Goal: Find specific page/section: Find specific page/section

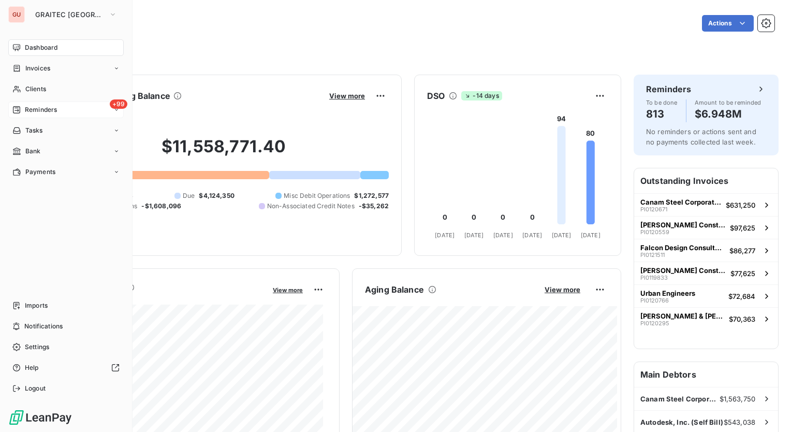
click at [114, 111] on icon at bounding box center [116, 110] width 6 height 6
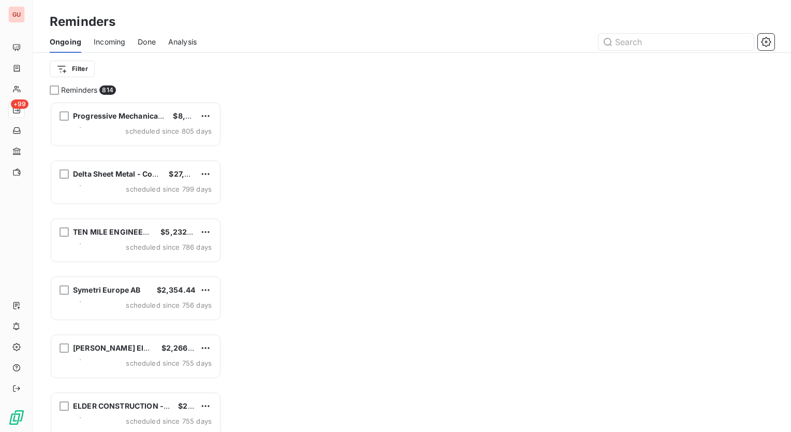
scroll to position [323, 164]
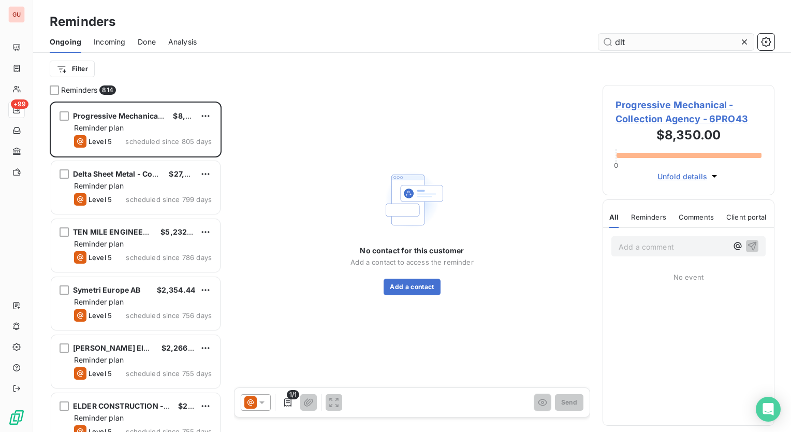
type input "dlt"
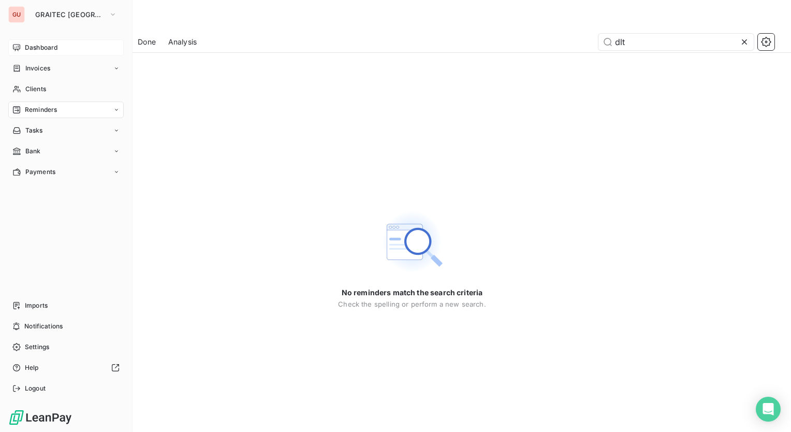
click at [35, 46] on span "Dashboard" at bounding box center [41, 47] width 33 height 9
click at [33, 90] on span "Clients" at bounding box center [35, 88] width 21 height 9
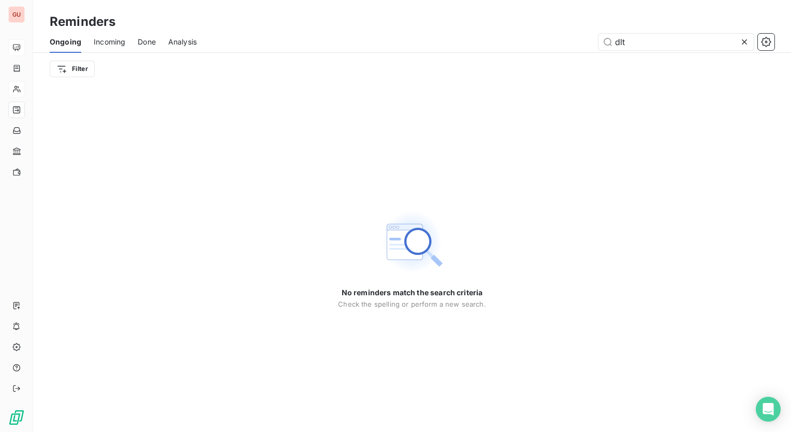
click at [650, 33] on div "Ongoing Incoming Done Analysis dlt" at bounding box center [412, 42] width 758 height 22
click at [743, 41] on icon at bounding box center [745, 42] width 10 height 10
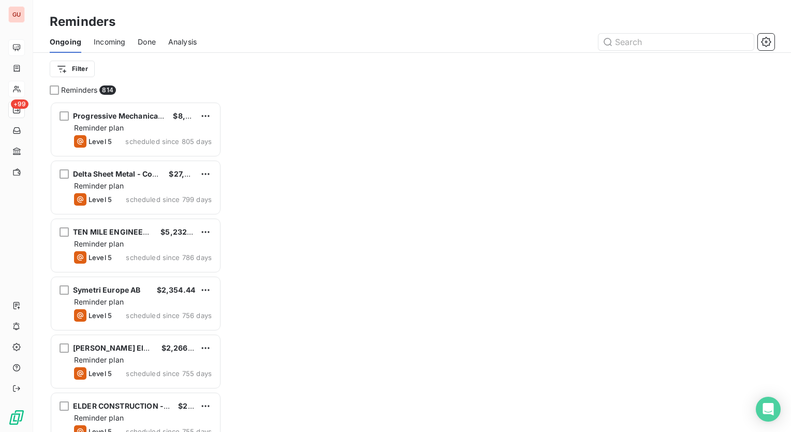
scroll to position [323, 164]
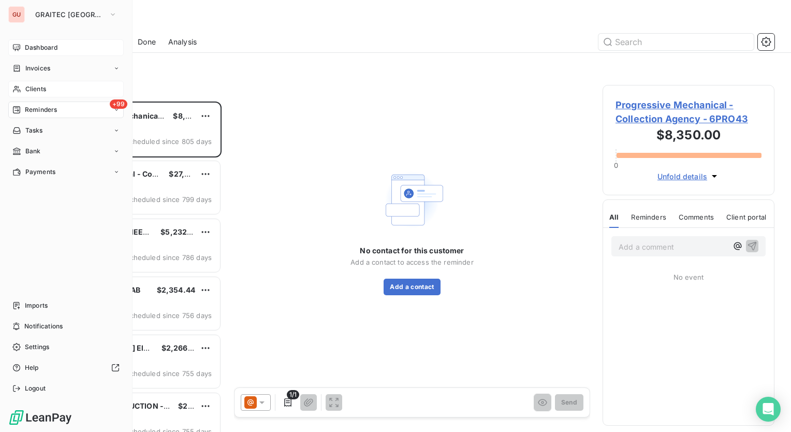
click at [71, 87] on div "Clients" at bounding box center [66, 89] width 116 height 17
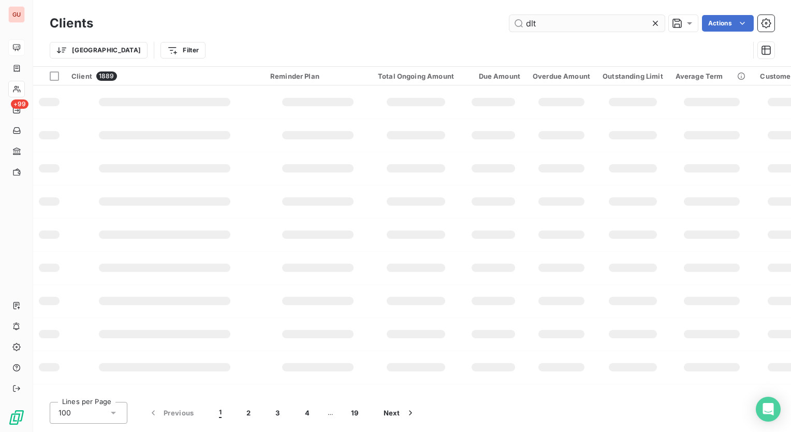
type input "dlt"
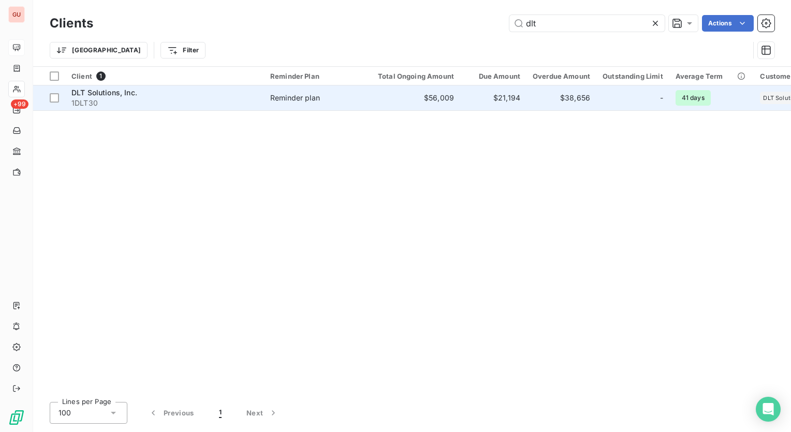
click at [110, 94] on span "DLT Solutions, Inc." at bounding box center [104, 92] width 66 height 9
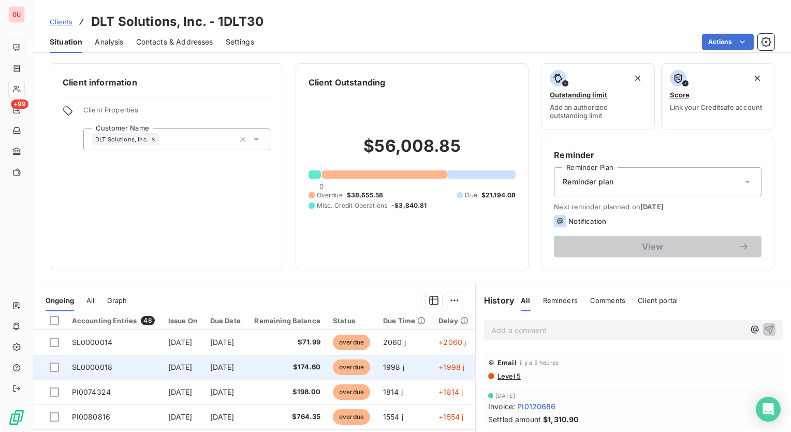
scroll to position [104, 0]
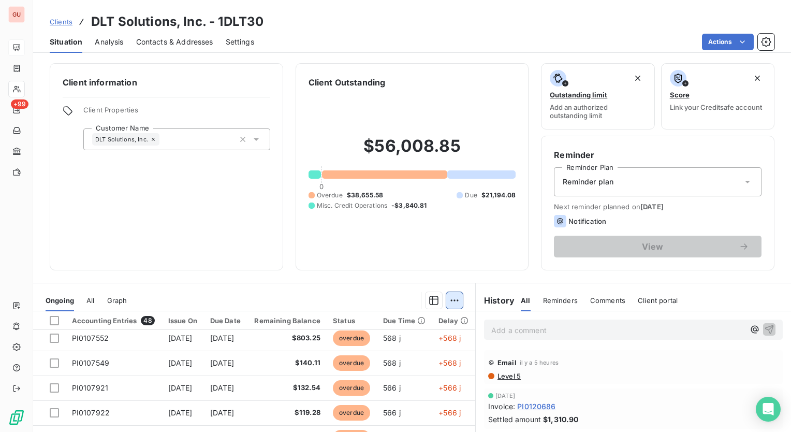
click at [448, 300] on html "GU +99 Clients DLT Solutions, Inc. - 1DLT30 Situation Analysis Contacts & Addre…" at bounding box center [395, 216] width 791 height 432
click at [241, 272] on html "GU +99 Clients DLT Solutions, Inc. - 1DLT30 Situation Analysis Contacts & Addre…" at bounding box center [395, 216] width 791 height 432
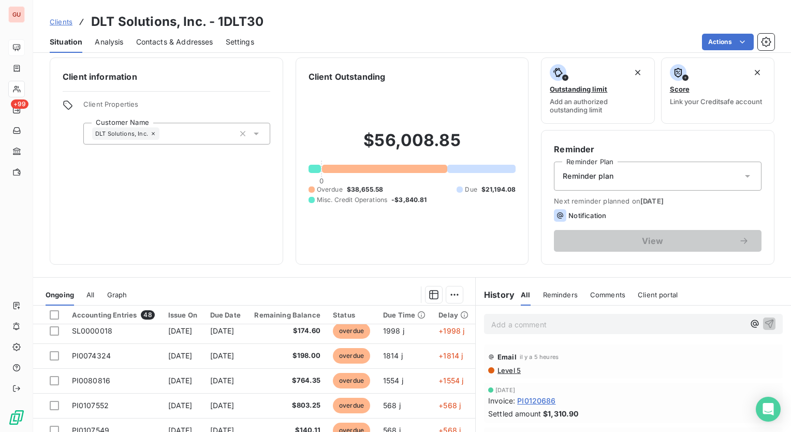
scroll to position [0, 0]
